Goal: Task Accomplishment & Management: Use online tool/utility

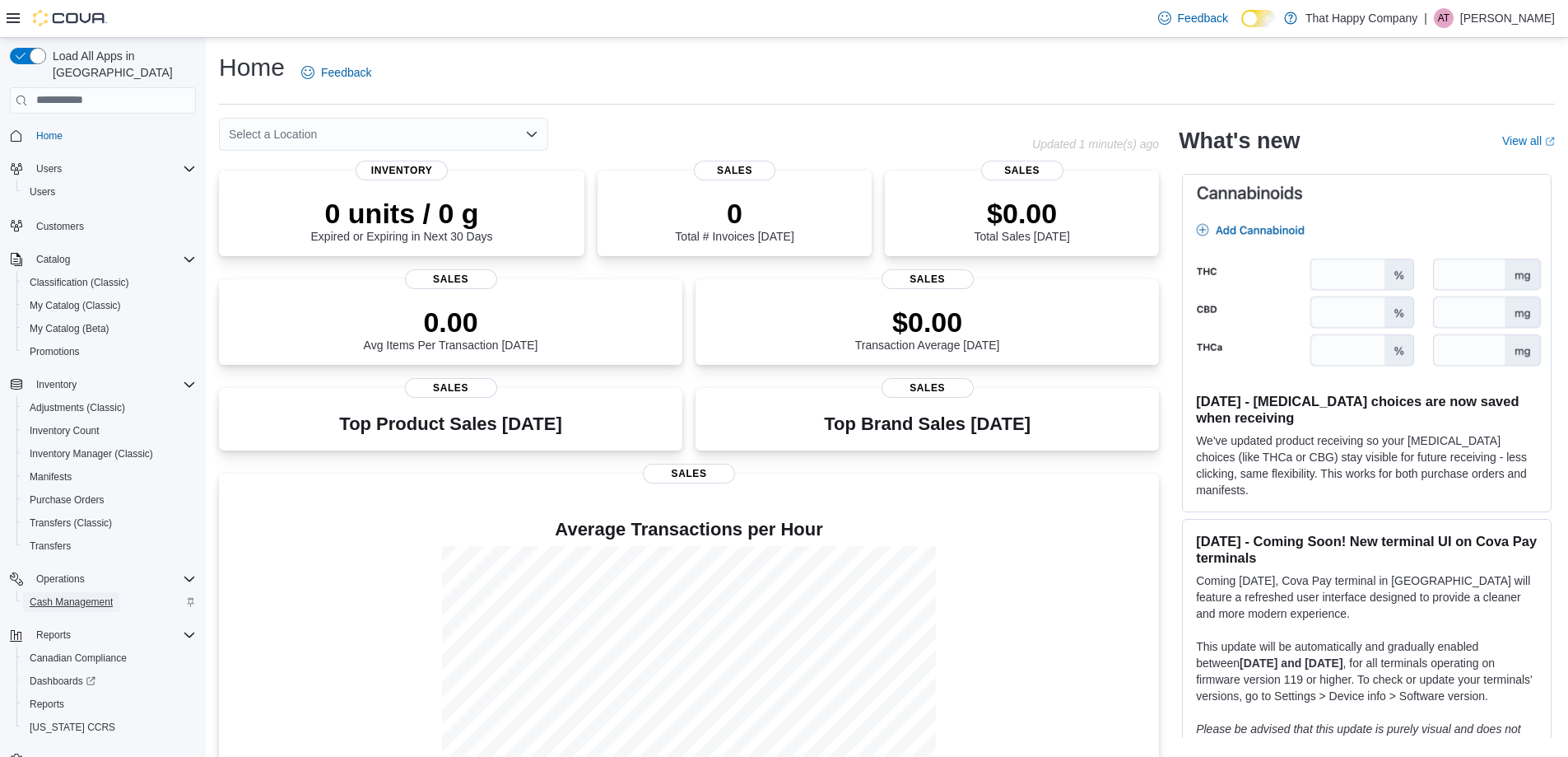
click at [90, 596] on span "Cash Management" at bounding box center [71, 602] width 83 height 13
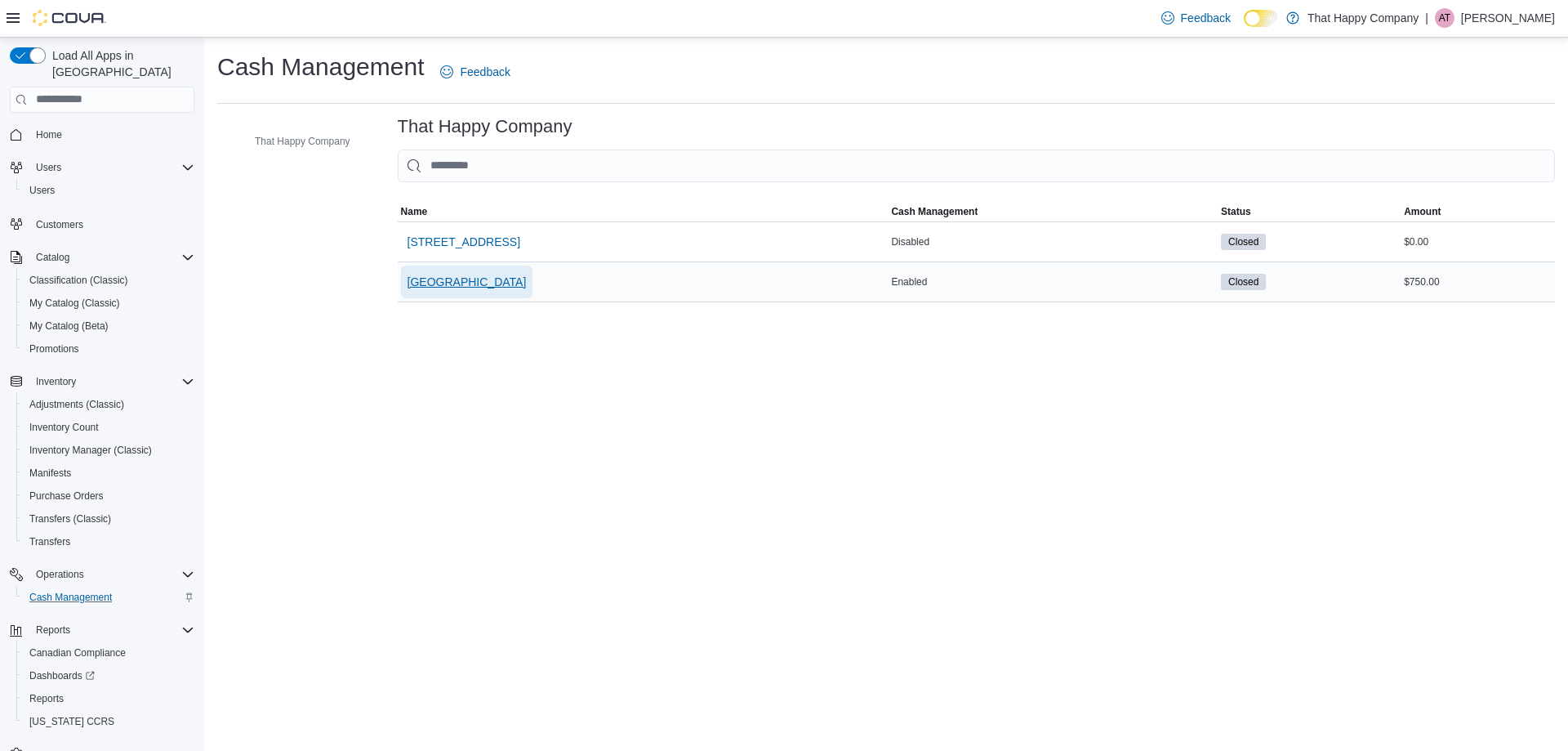
click at [516, 282] on button "[GEOGRAPHIC_DATA]" at bounding box center [467, 281] width 132 height 33
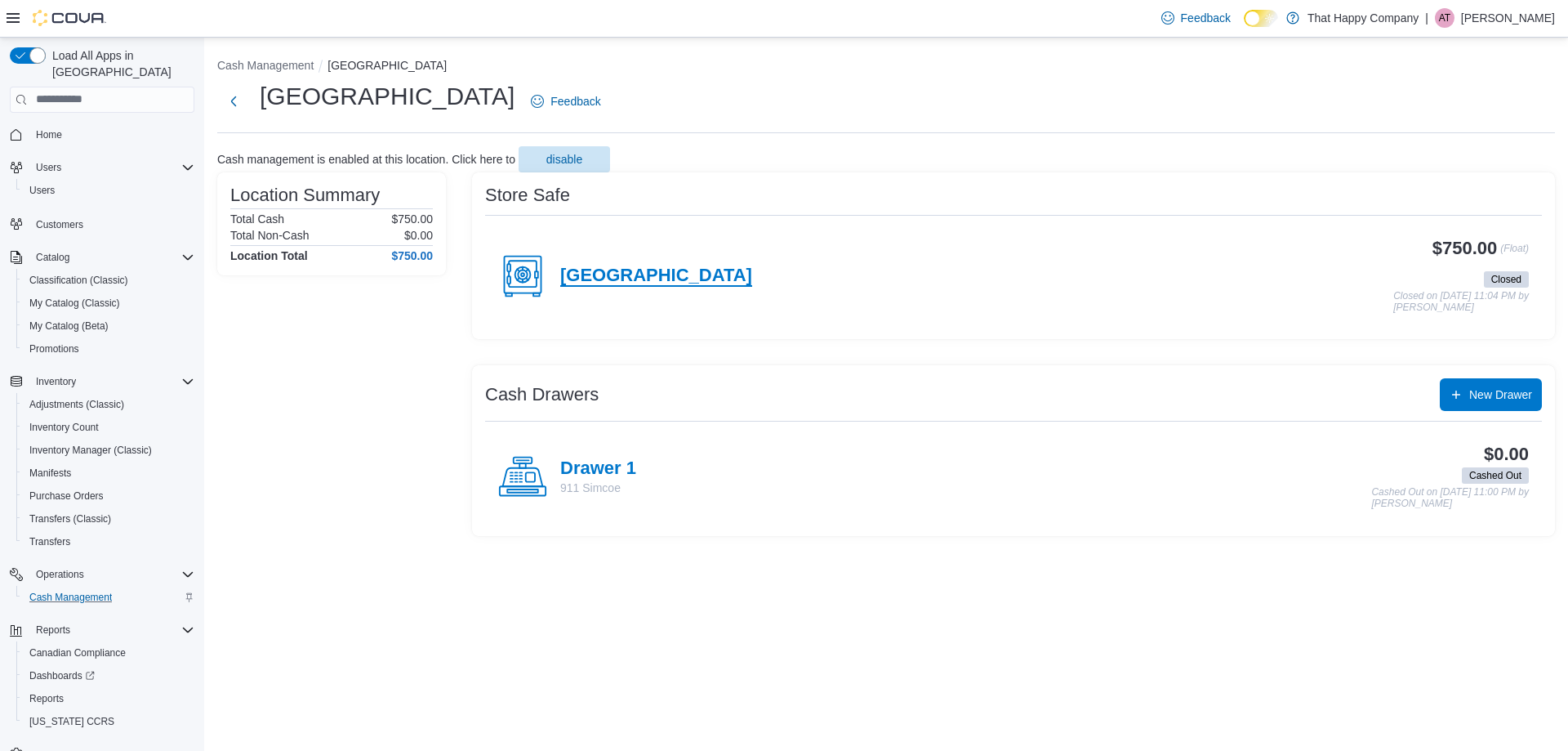
click at [696, 274] on h4 "911 Simcoe Street N" at bounding box center [656, 276] width 192 height 21
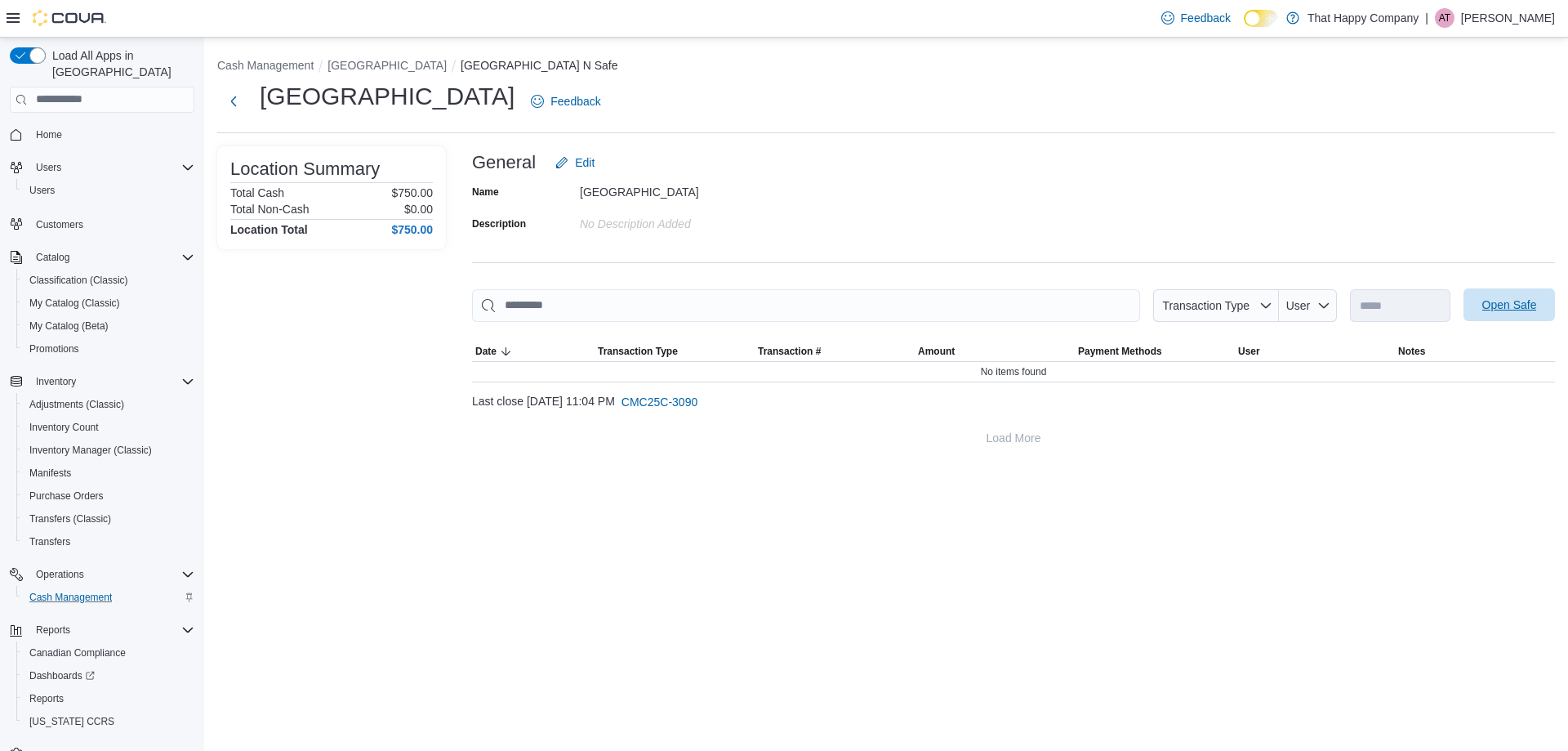
click at [1521, 303] on span "Open Safe" at bounding box center [1510, 304] width 55 height 17
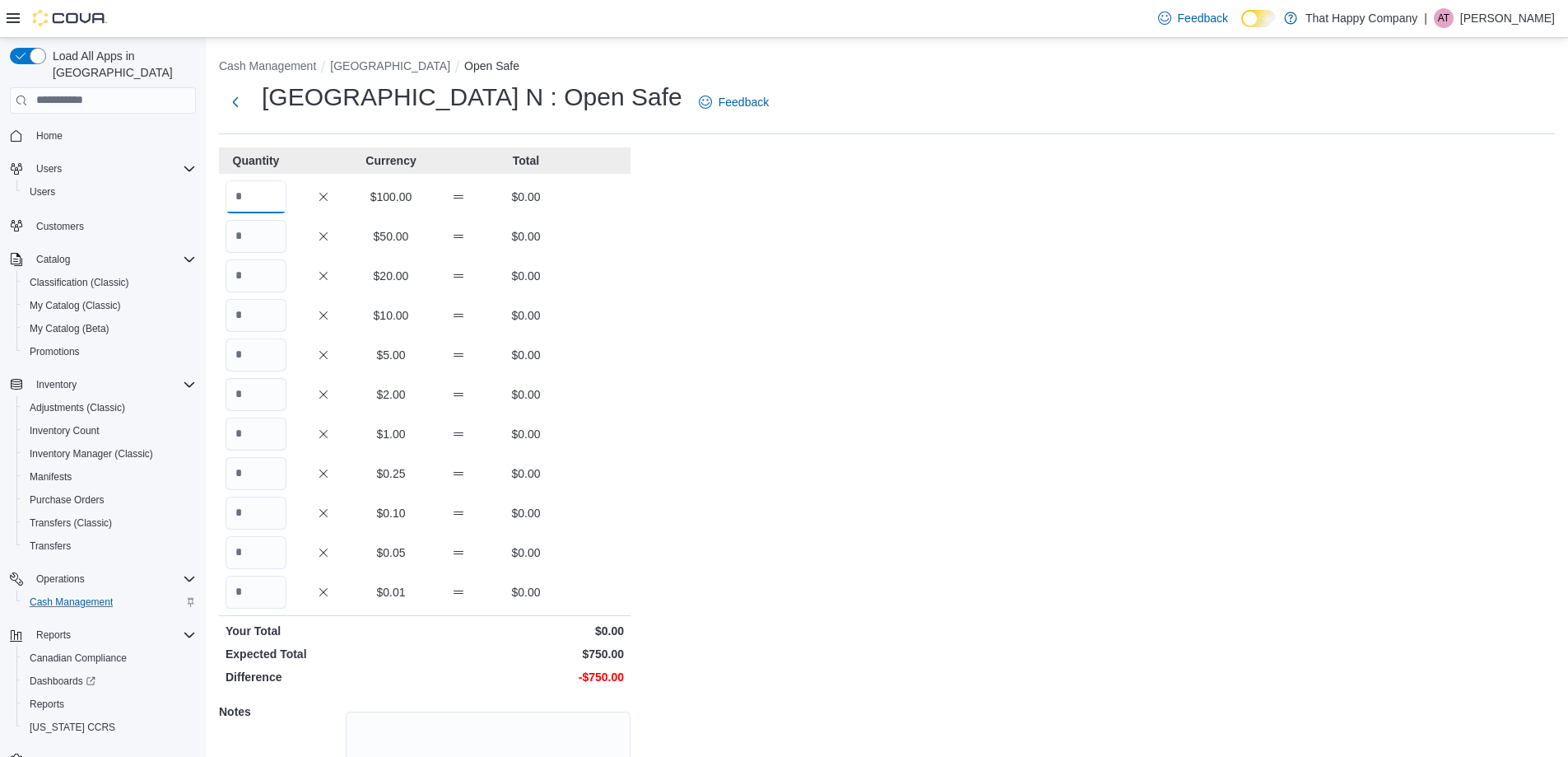
click at [255, 191] on input "Quantity" at bounding box center [255, 196] width 61 height 33
type input "*"
type input "**"
type input "*"
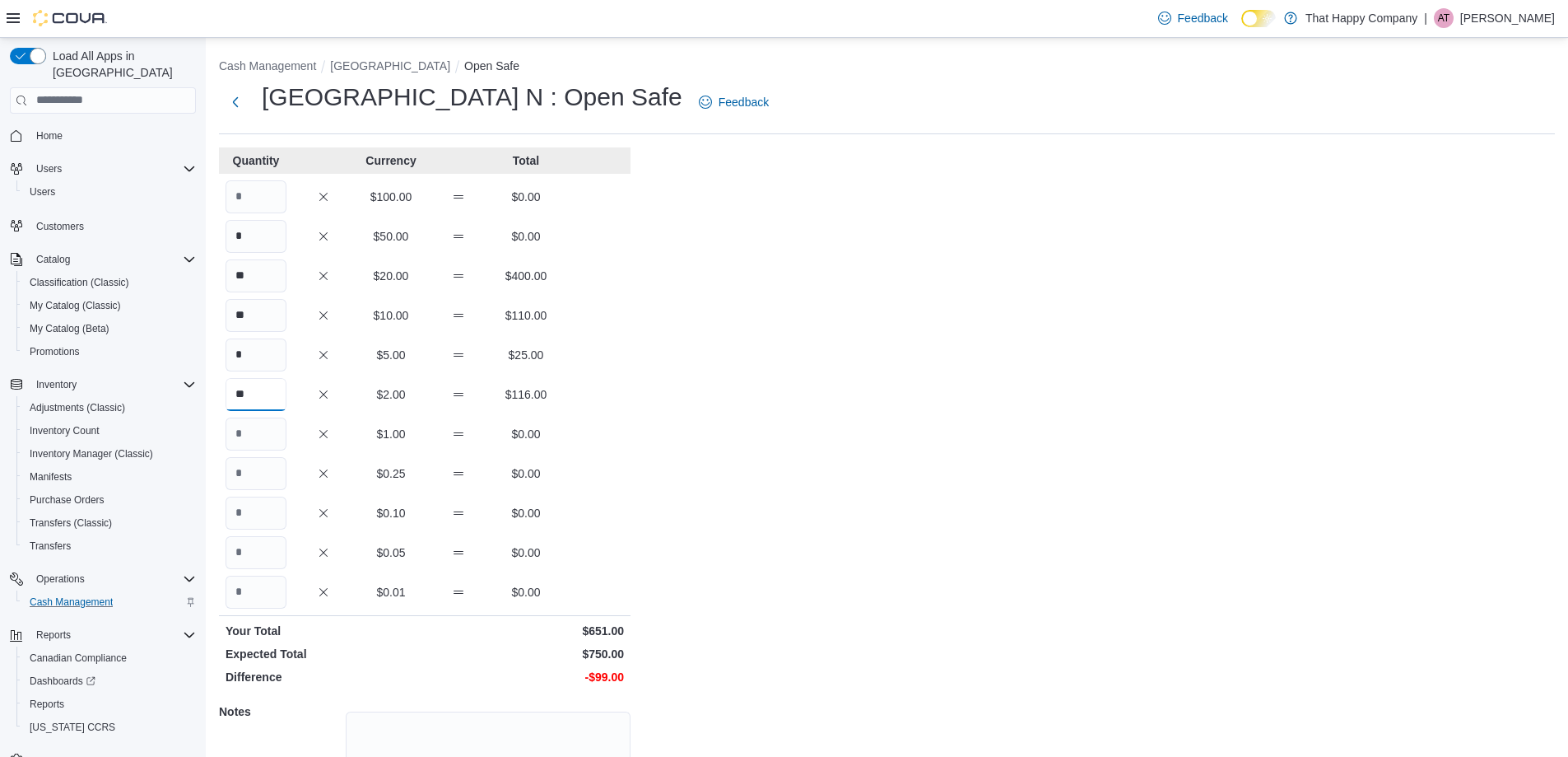
type input "**"
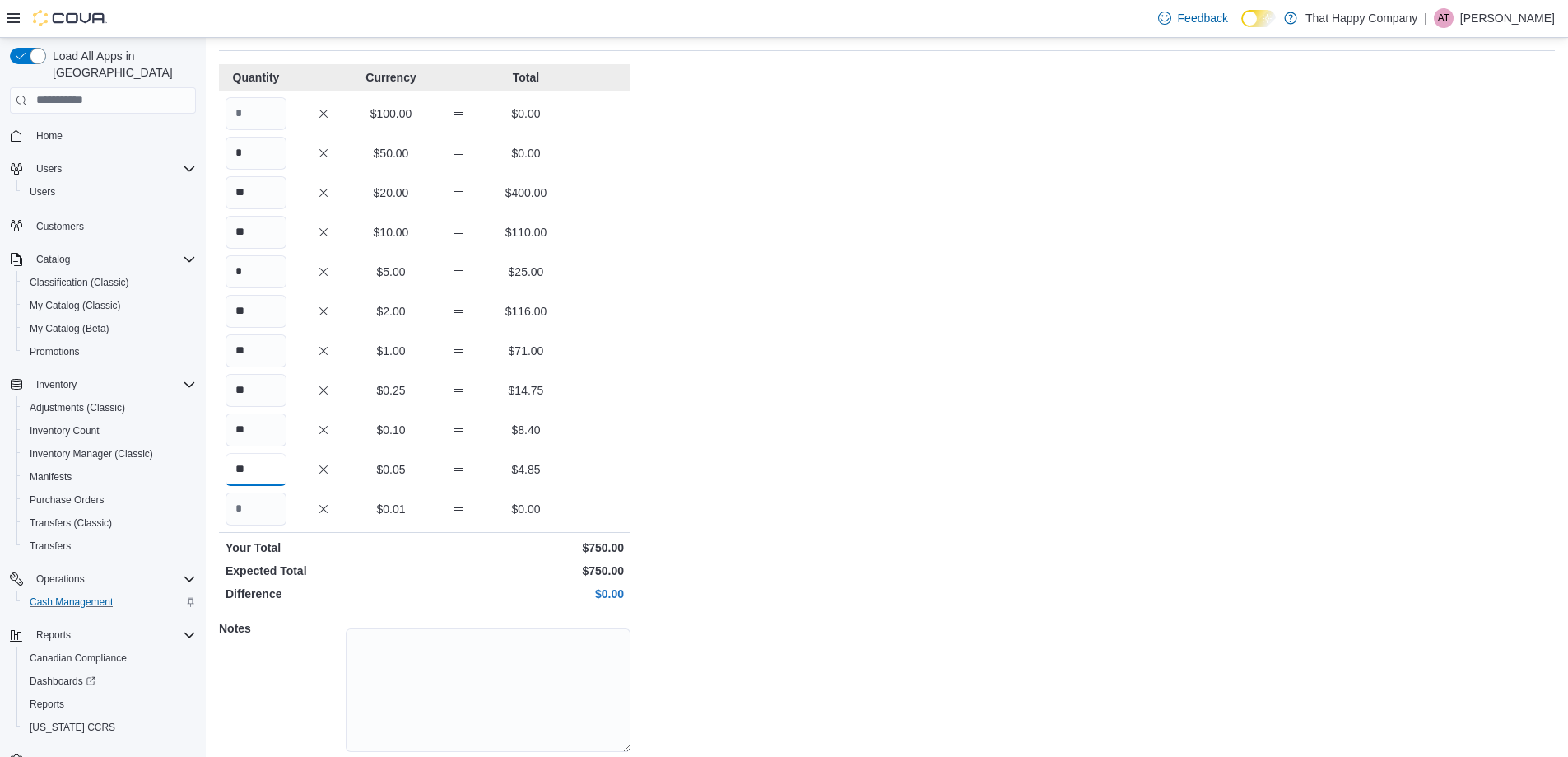
scroll to position [140, 0]
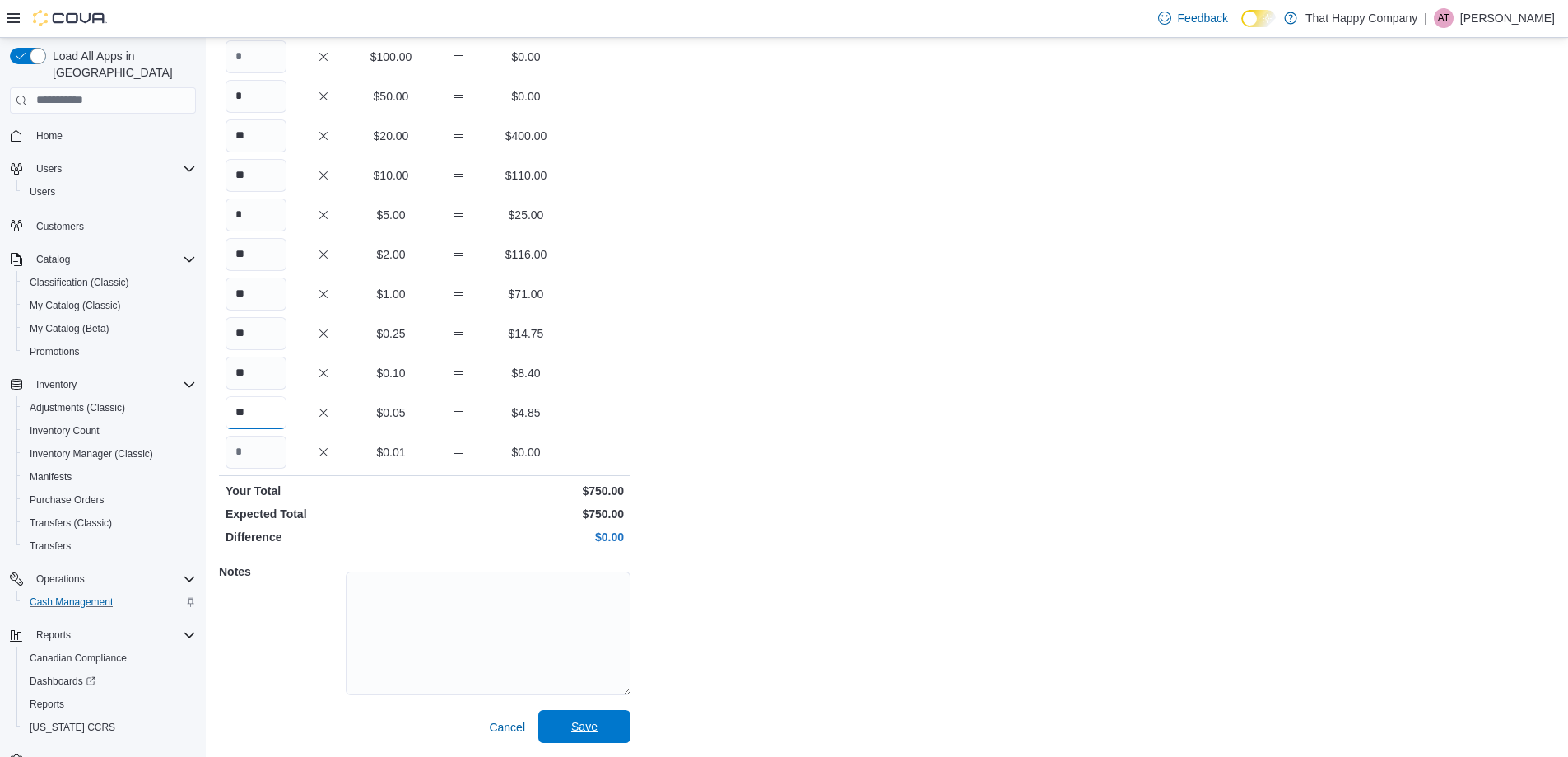
type input "**"
click at [595, 728] on span "Save" at bounding box center [585, 726] width 27 height 17
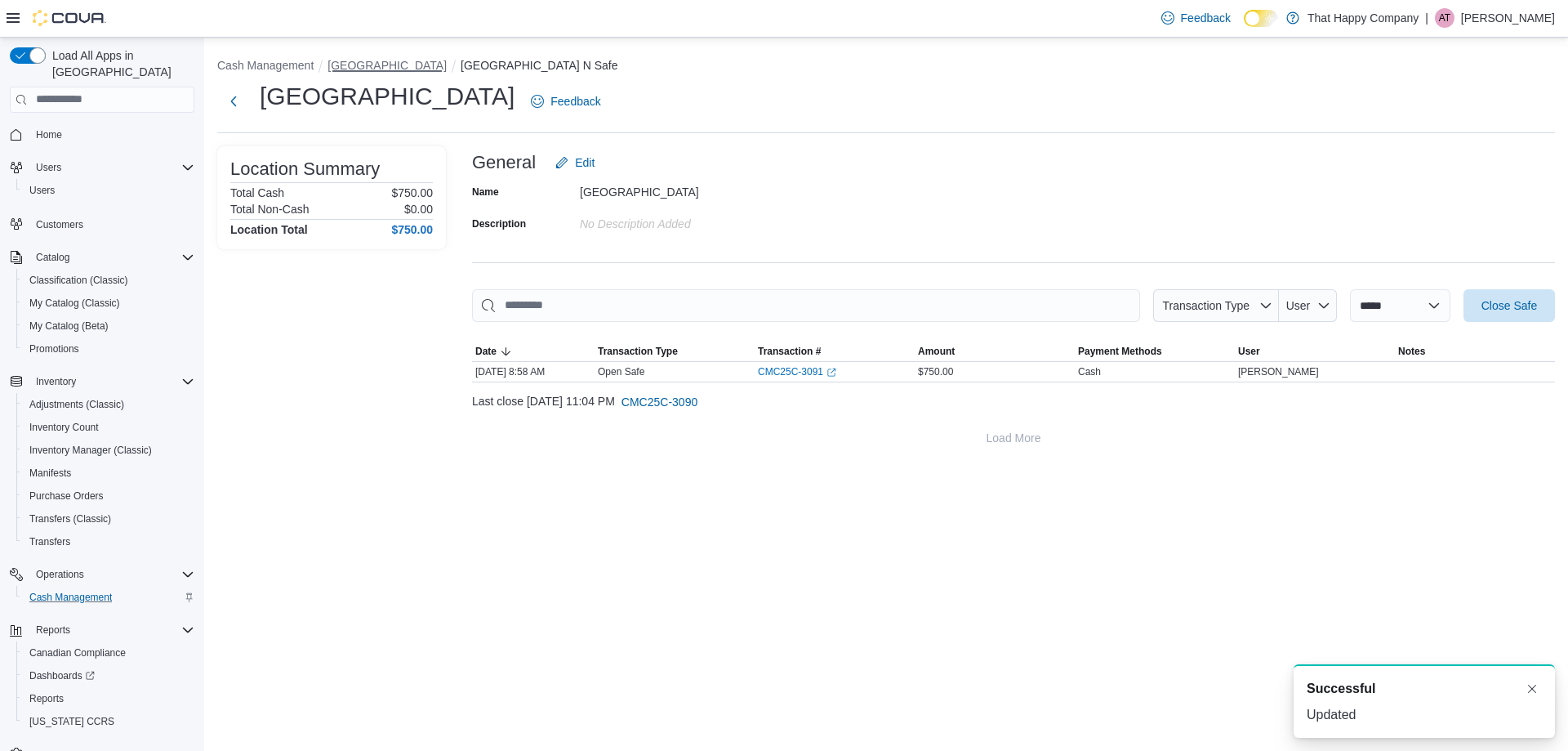
click at [407, 66] on button "911 Simcoe Street N" at bounding box center [387, 65] width 120 height 13
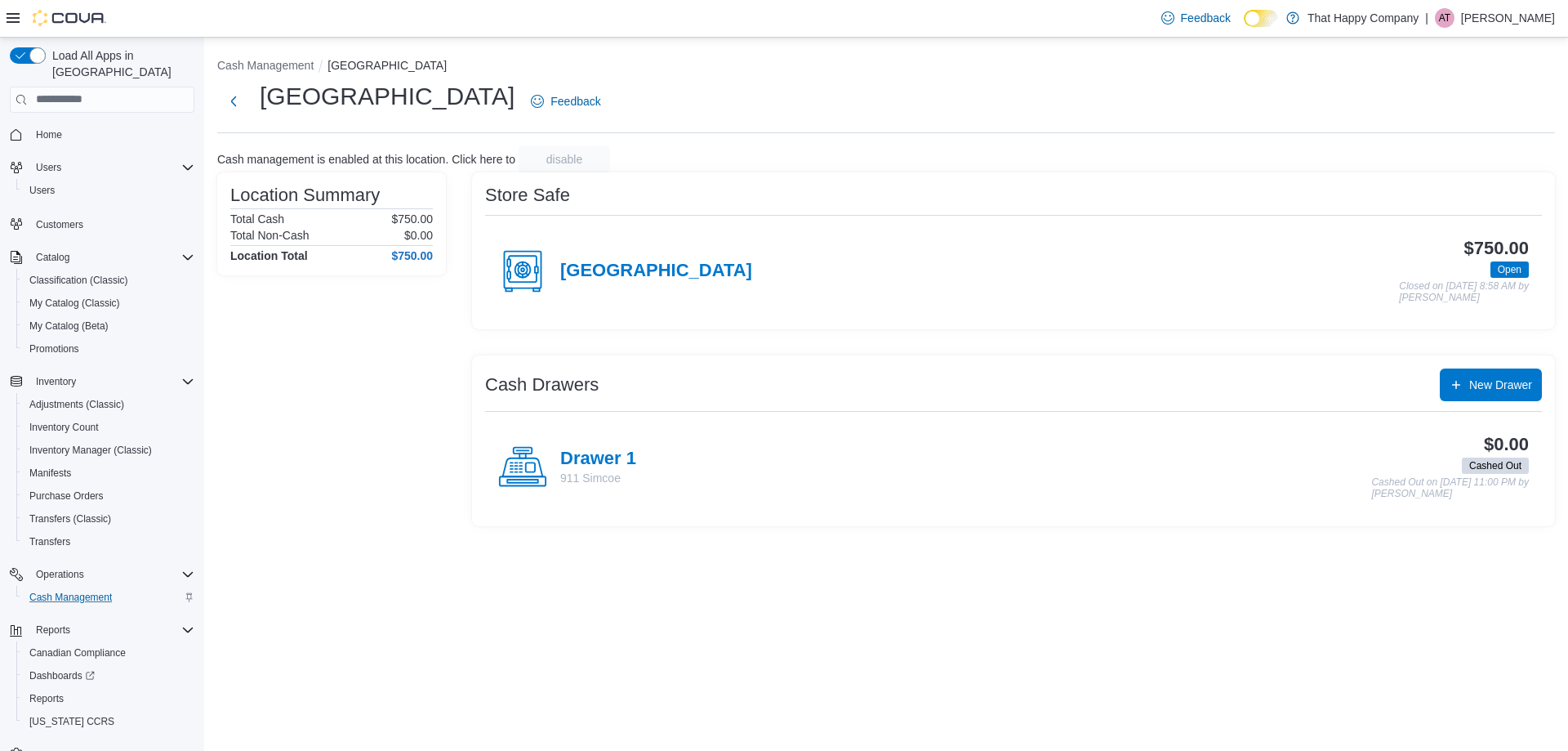
drag, startPoint x: 530, startPoint y: 465, endPoint x: 512, endPoint y: 481, distance: 24.1
drag, startPoint x: 512, startPoint y: 481, endPoint x: 756, endPoint y: 540, distance: 251.0
click at [757, 542] on div "Cash Management 911 Simcoe Street N 911 Simcoe Street N Feedback Cash managemen…" at bounding box center [886, 394] width 1364 height 713
click at [578, 453] on h4 "Drawer 1" at bounding box center [598, 459] width 76 height 21
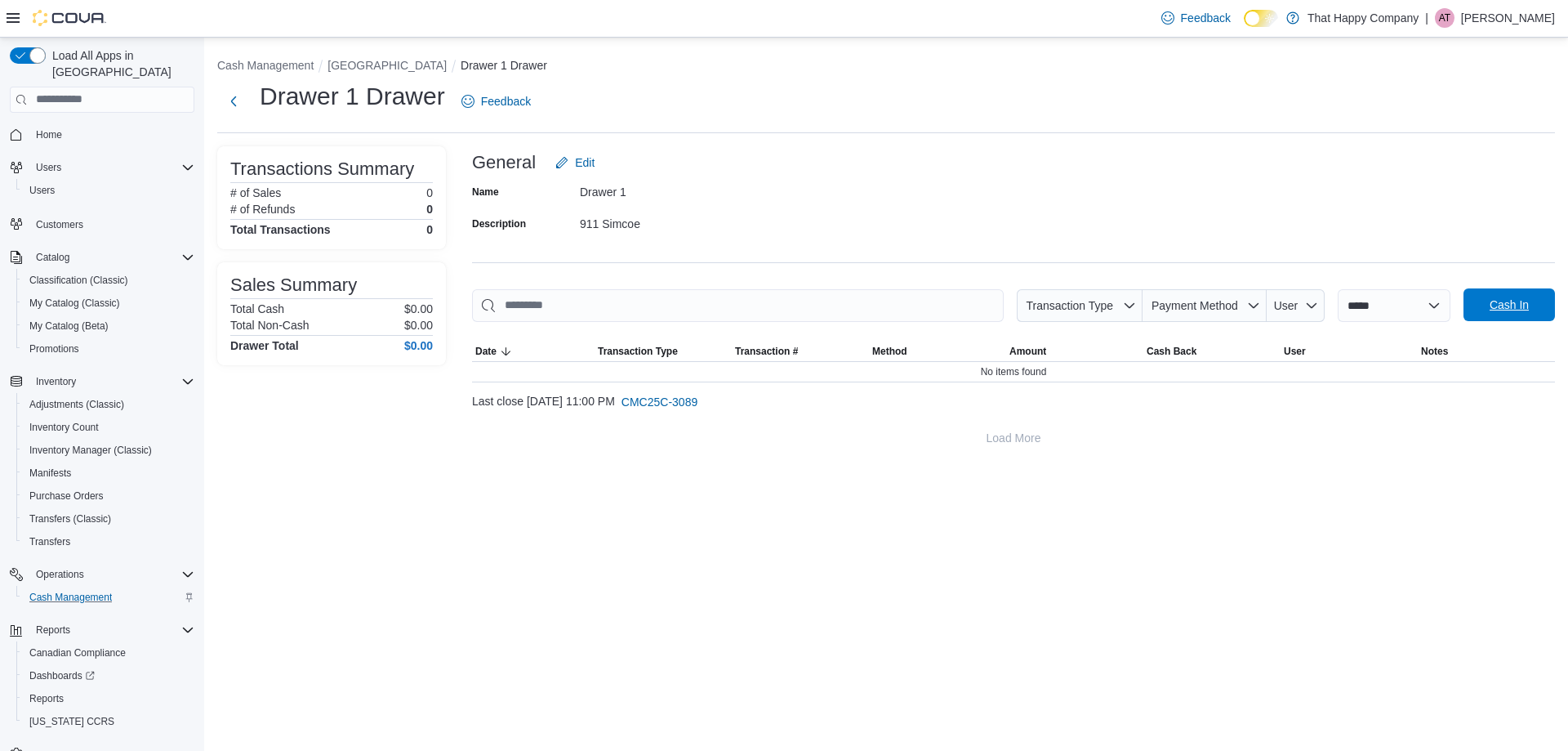
click at [1510, 299] on span "Cash In" at bounding box center [1509, 304] width 40 height 17
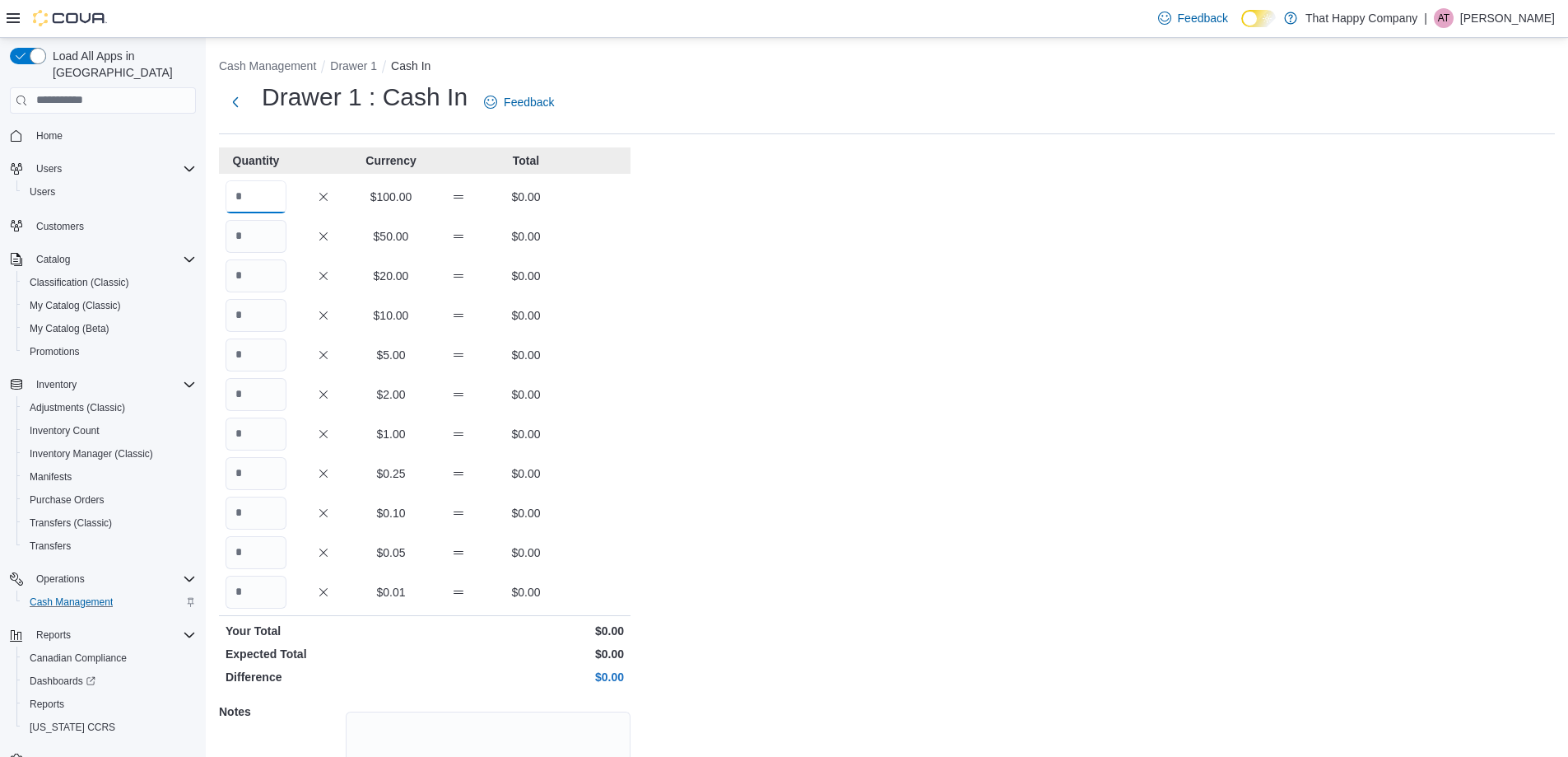
click at [260, 202] on input "Quantity" at bounding box center [255, 196] width 61 height 33
type input "*"
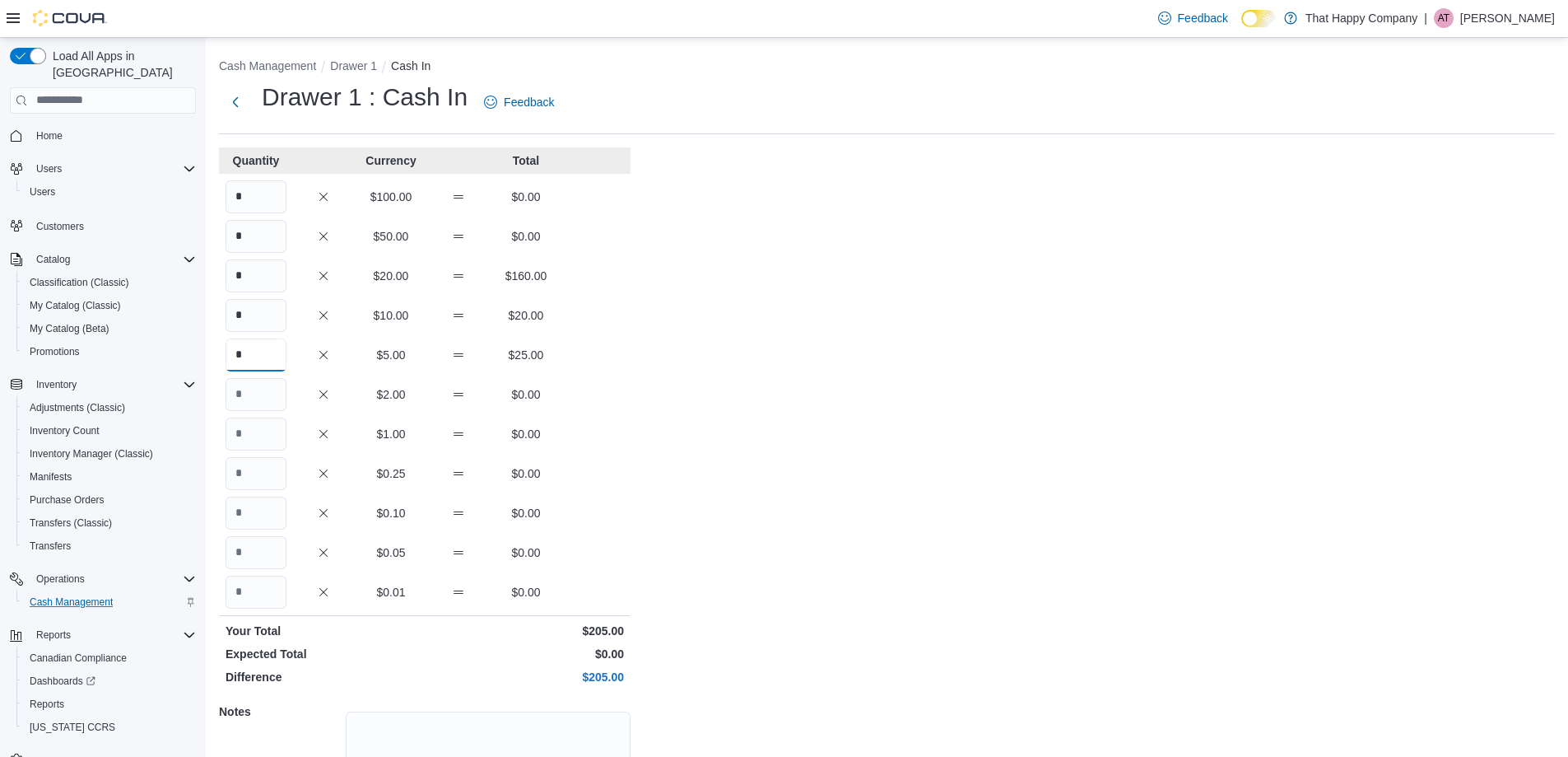
type input "*"
type input "**"
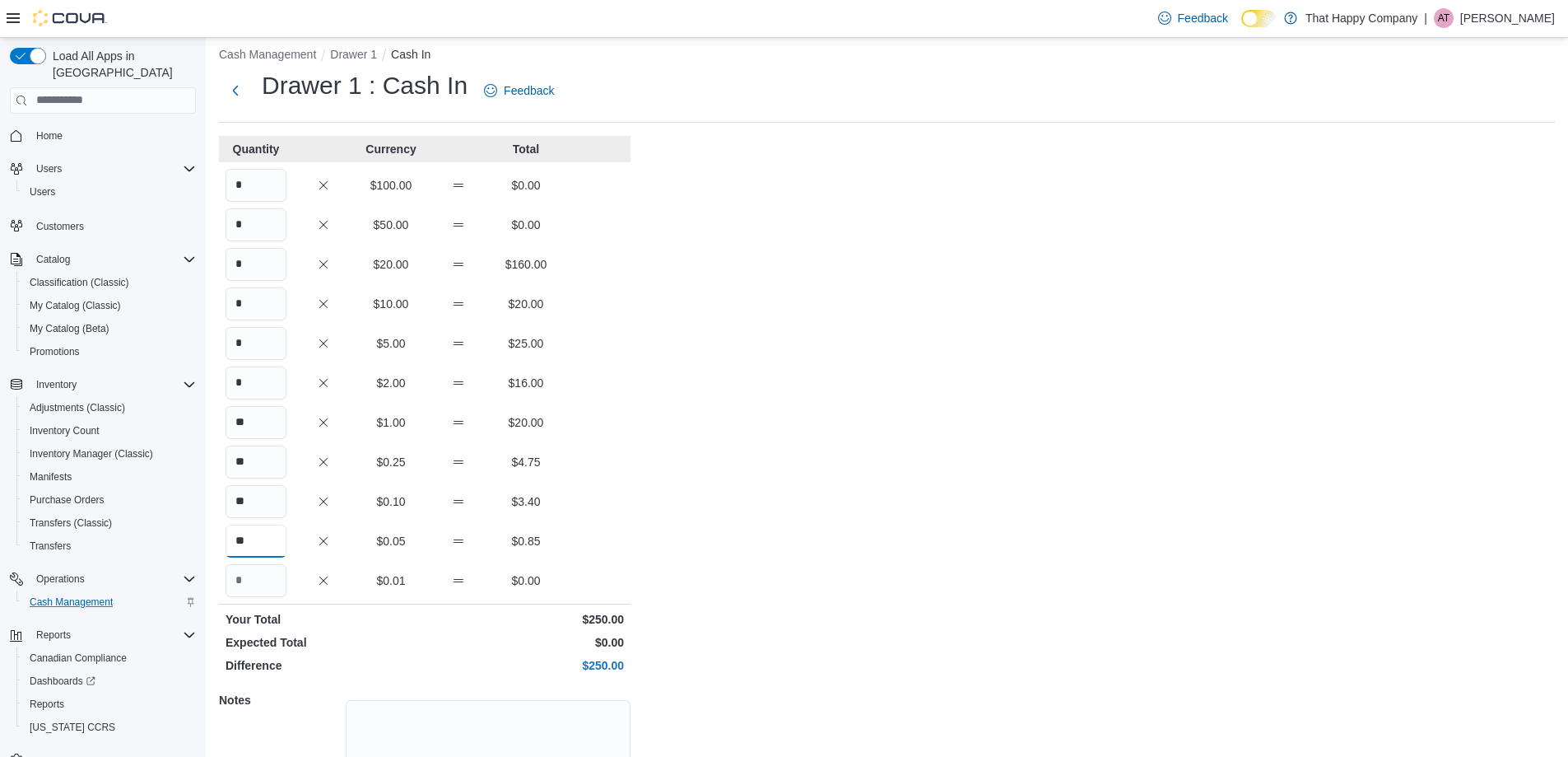
scroll to position [140, 0]
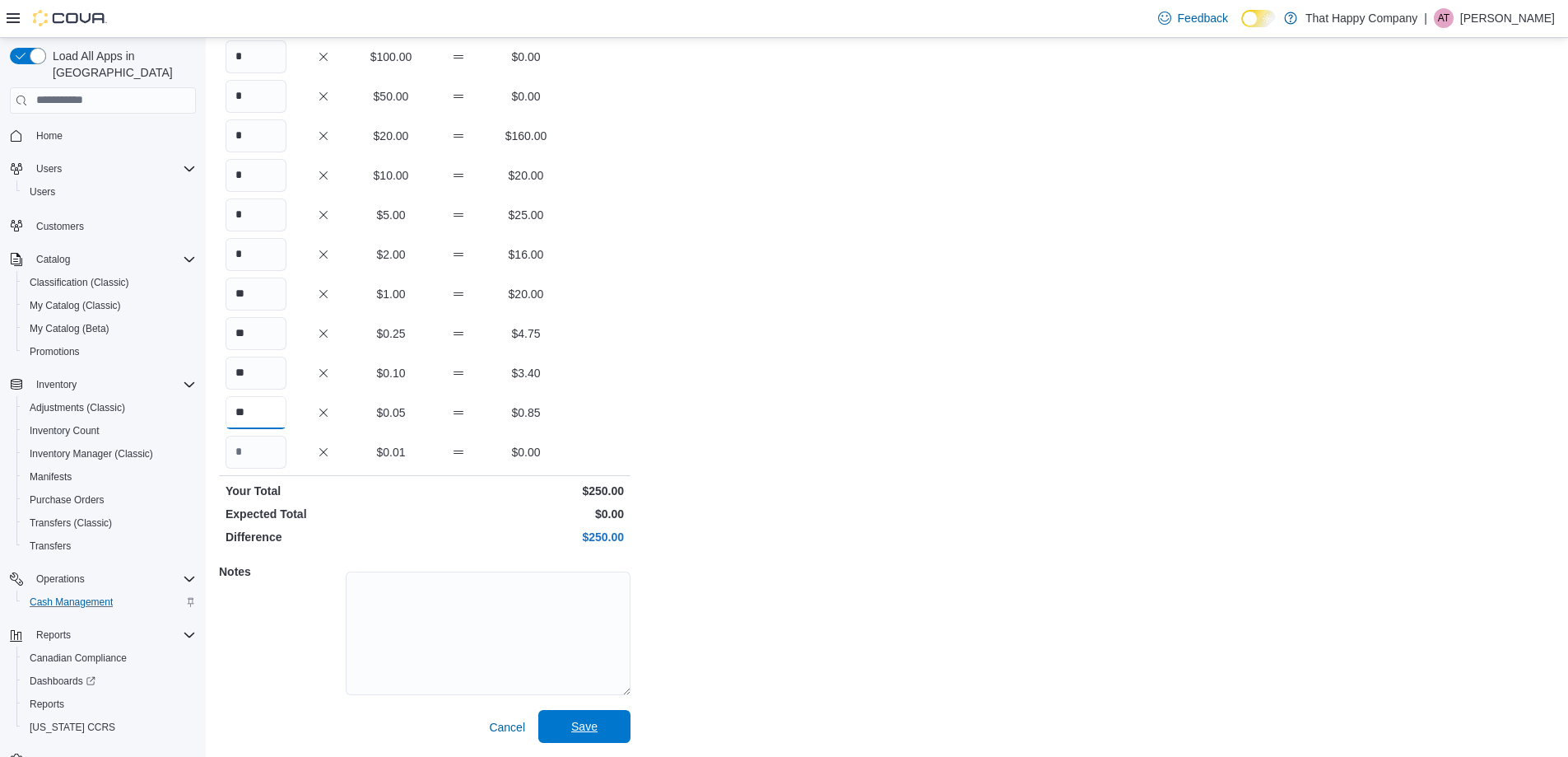
type input "**"
click at [584, 720] on span "Save" at bounding box center [585, 726] width 27 height 17
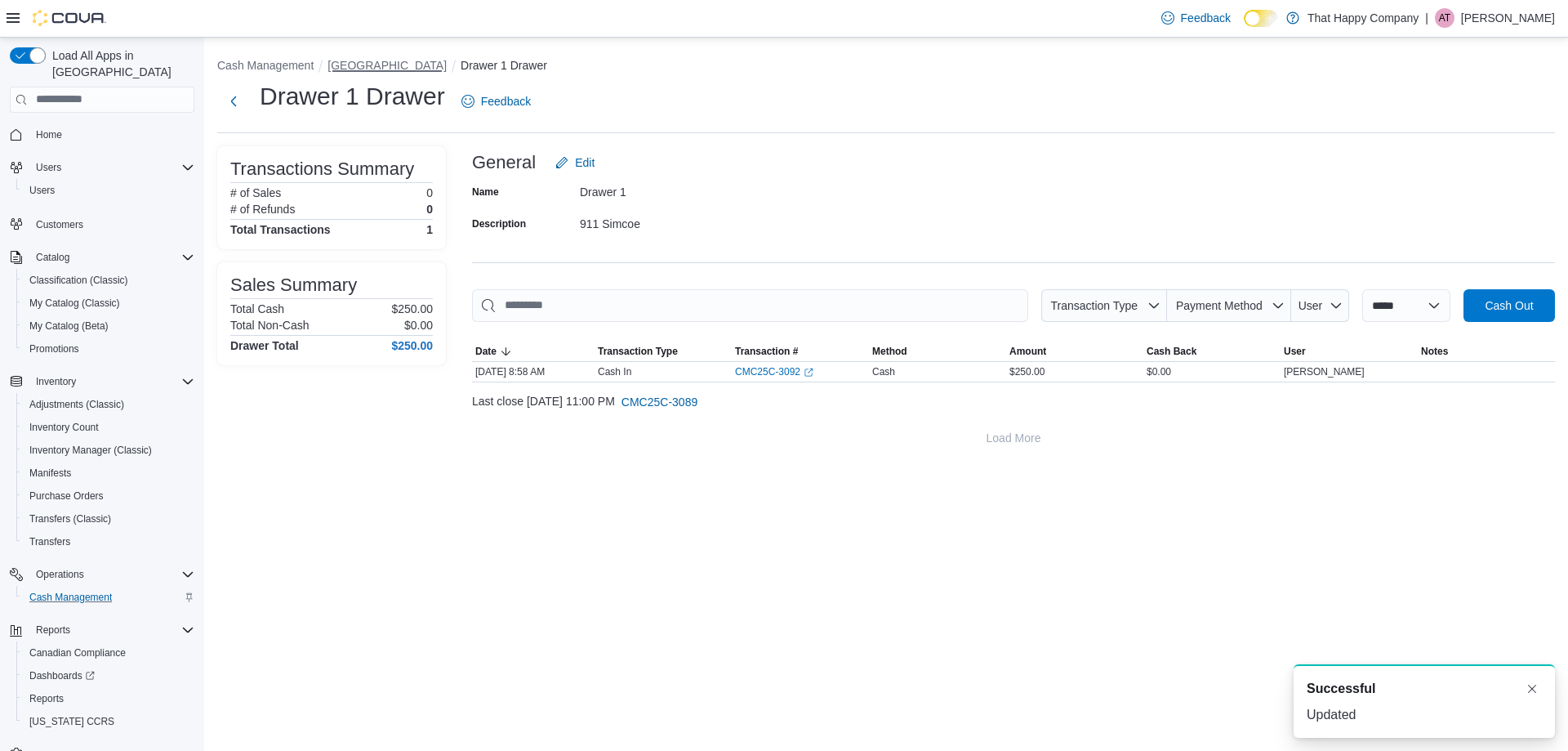
click at [379, 67] on button "911 Simcoe Street N" at bounding box center [387, 65] width 120 height 13
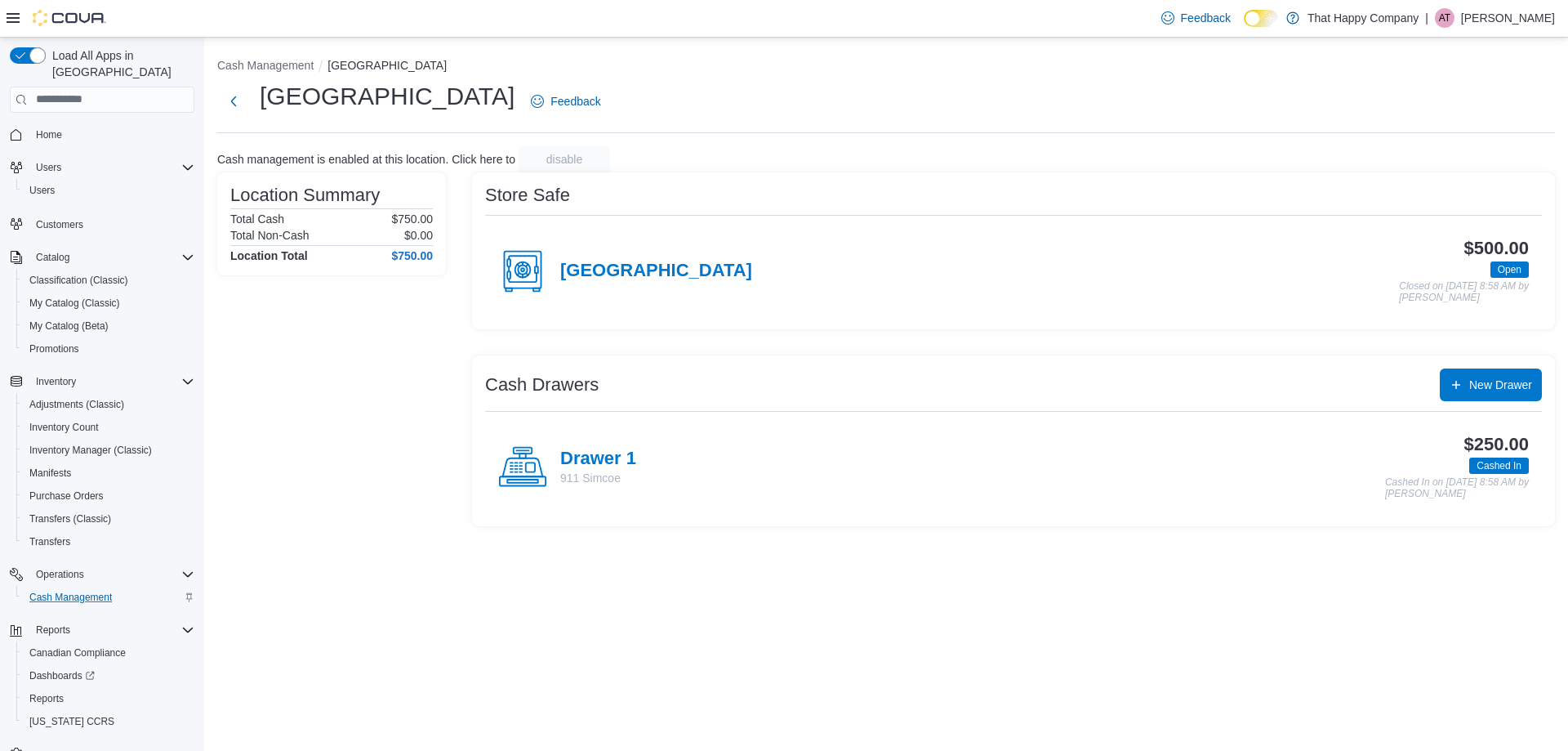
drag, startPoint x: 529, startPoint y: 98, endPoint x: 624, endPoint y: 126, distance: 99.0
click at [90, 443] on span "Inventory Manager (Classic)" at bounding box center [90, 449] width 122 height 13
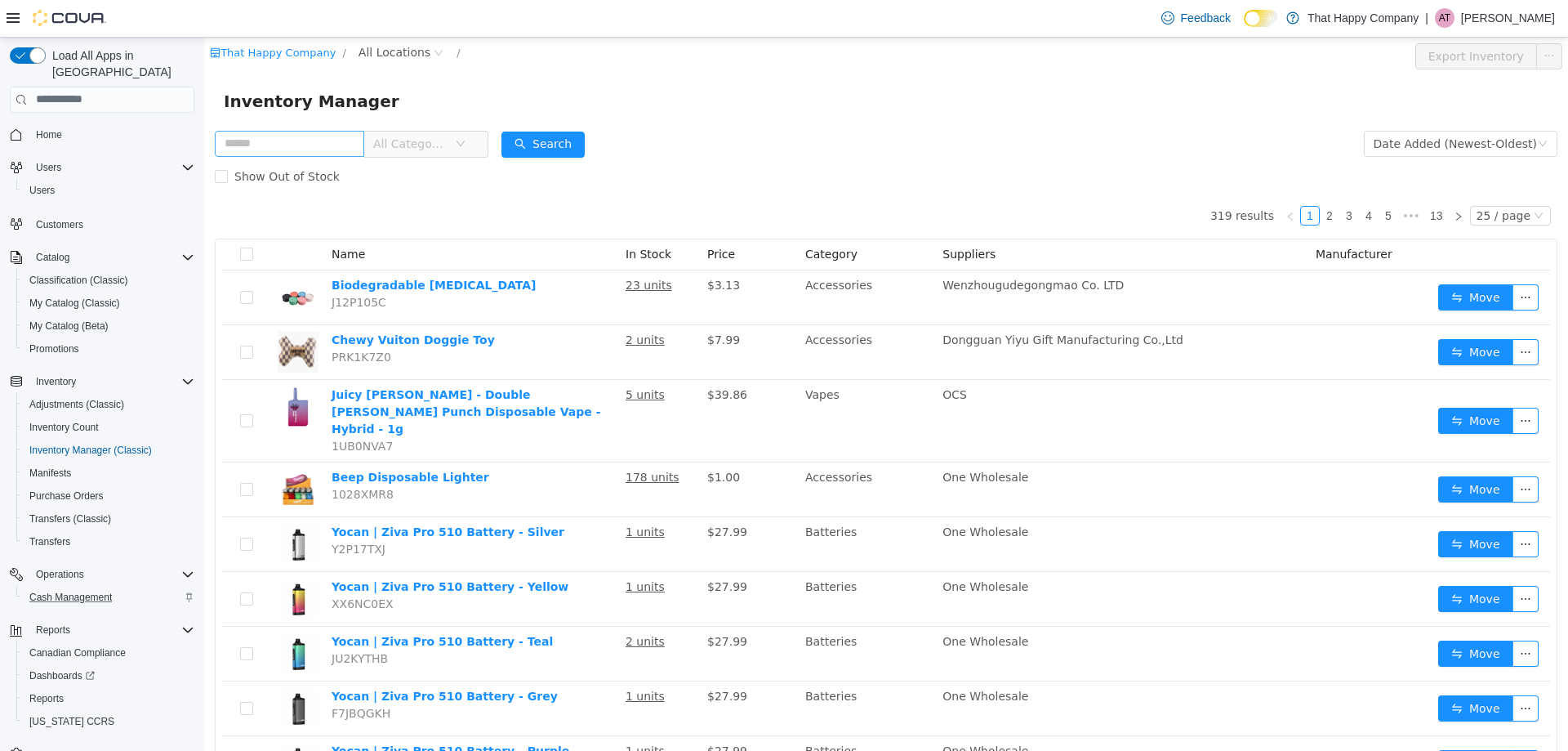
click at [338, 143] on input "text" at bounding box center [289, 143] width 150 height 26
type input "*********"
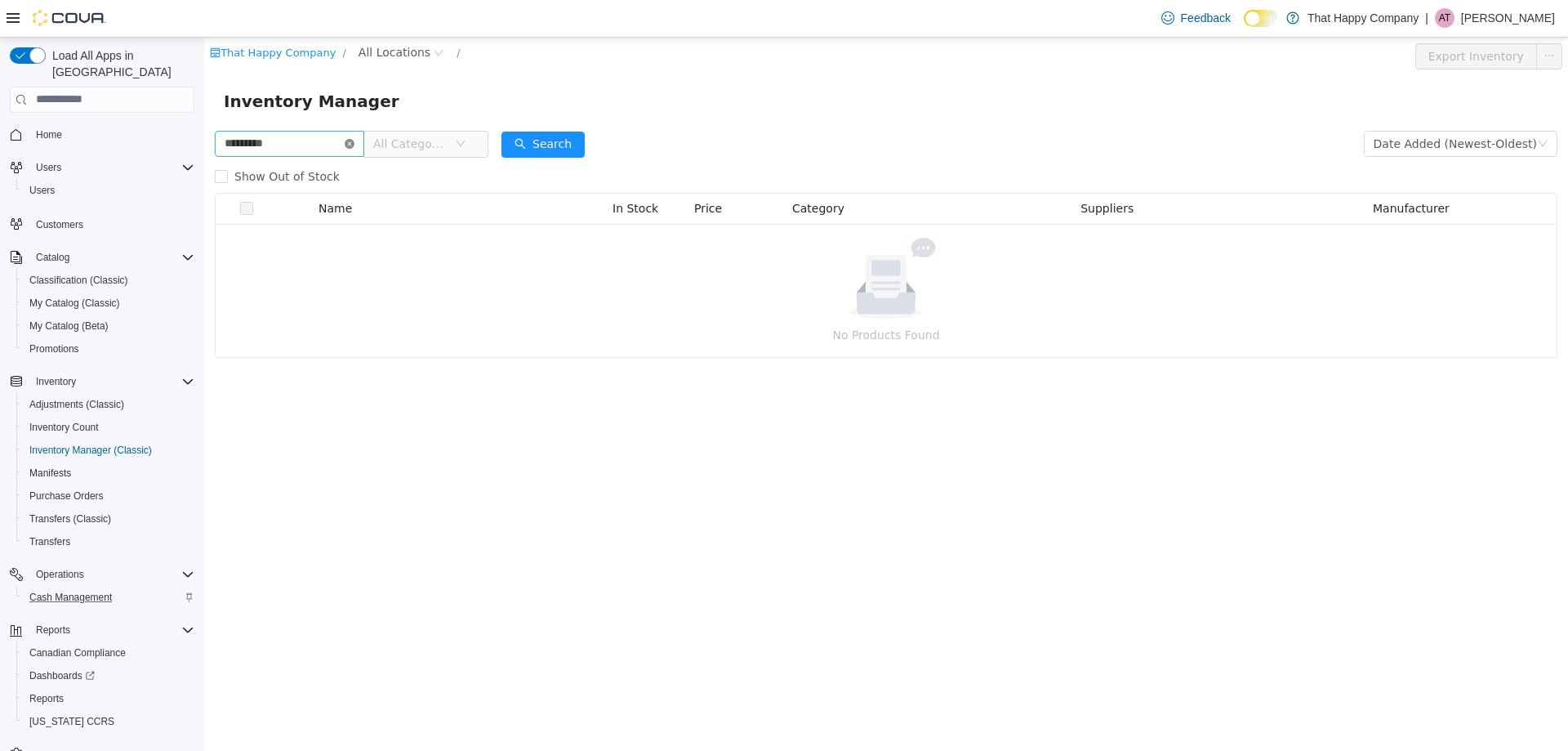
click at [354, 143] on icon "icon: close-circle" at bounding box center [349, 142] width 10 height 10
